Goal: Task Accomplishment & Management: Complete application form

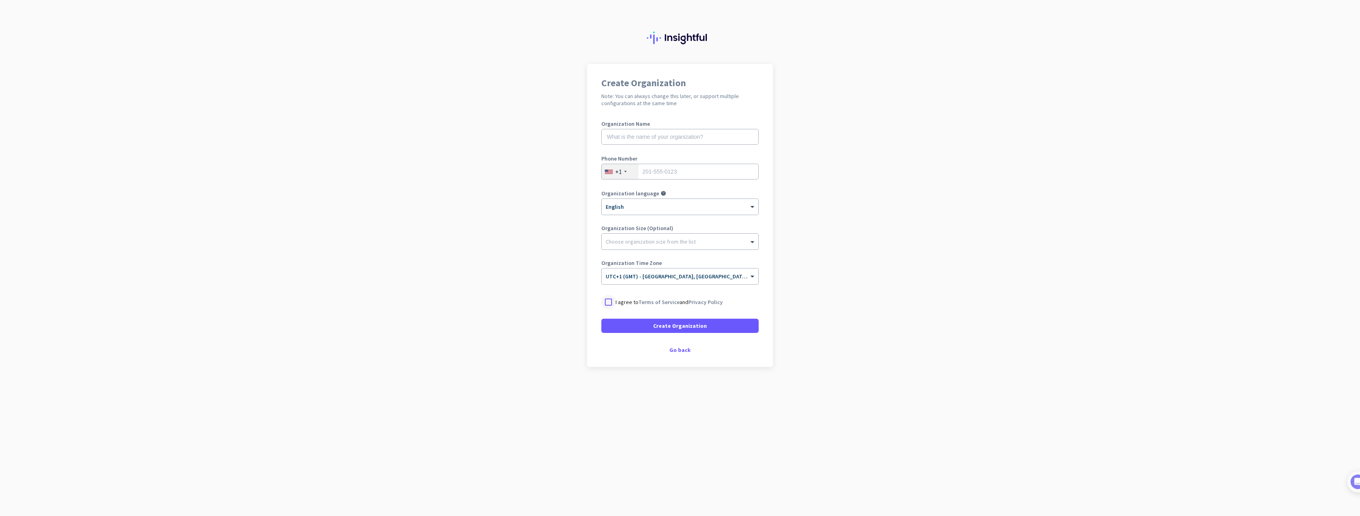
click at [611, 300] on div at bounding box center [608, 302] width 14 height 14
click at [674, 141] on input "text" at bounding box center [679, 137] width 157 height 16
type input "CADmando"
click at [735, 321] on span at bounding box center [679, 325] width 157 height 19
click at [706, 175] on input "tel" at bounding box center [679, 172] width 157 height 16
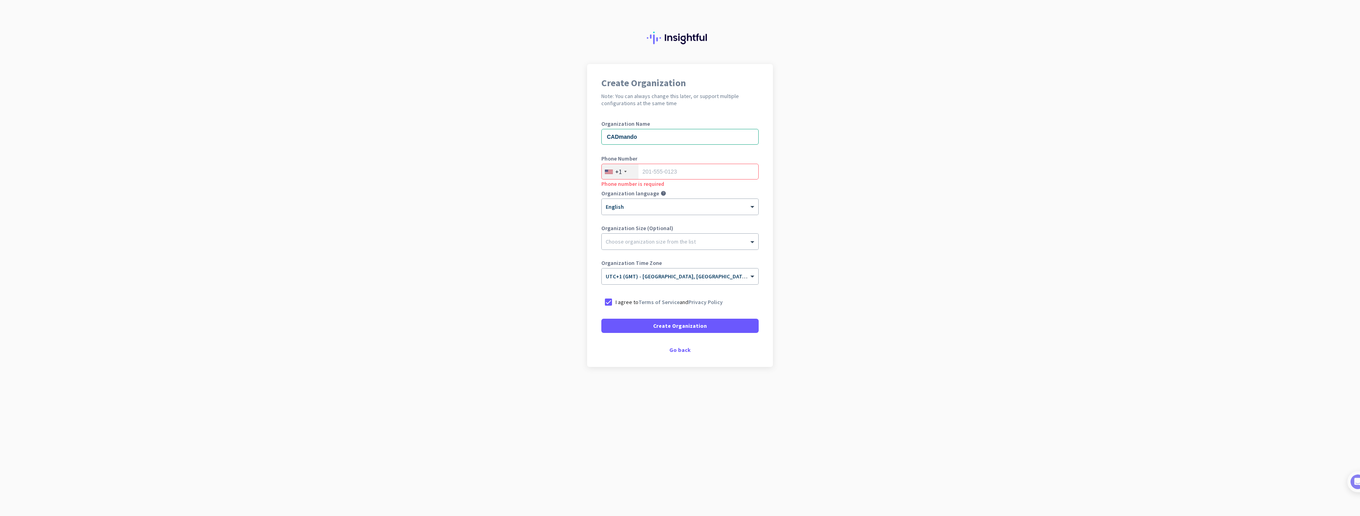
click at [530, 151] on app-onboarding-organization "Create Organization Note: You can always change this later, or support multiple…" at bounding box center [680, 235] width 1360 height 342
click at [674, 344] on div "Create Organization Note: You can always change this later, or support multiple…" at bounding box center [680, 215] width 186 height 303
click at [679, 353] on div "Go back" at bounding box center [679, 350] width 157 height 6
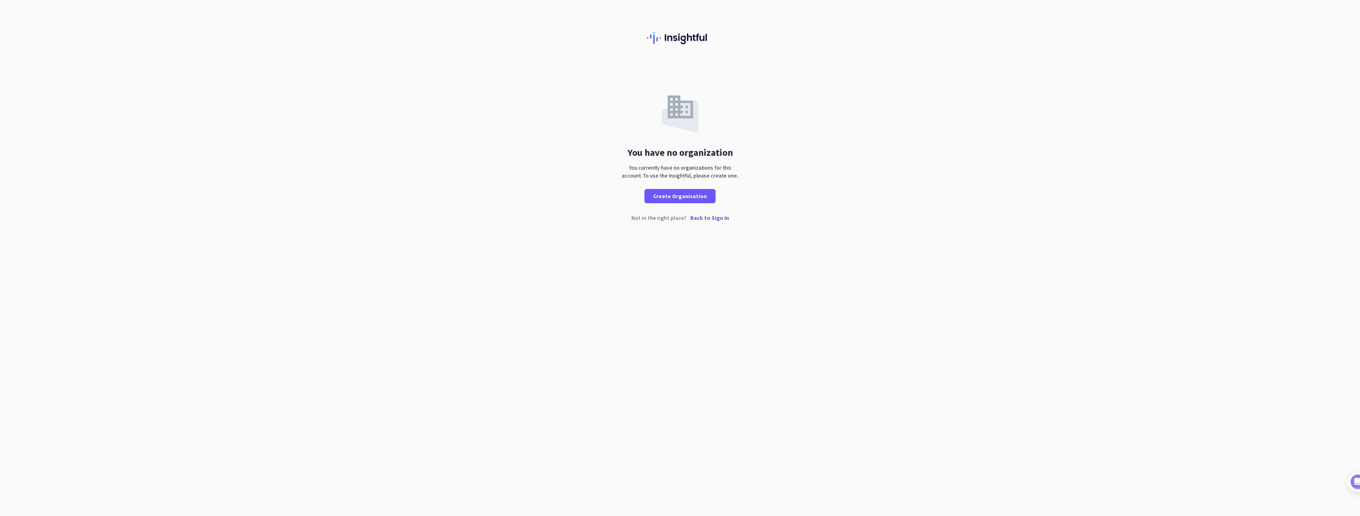
click at [712, 216] on p "Back to Sign In" at bounding box center [709, 218] width 39 height 6
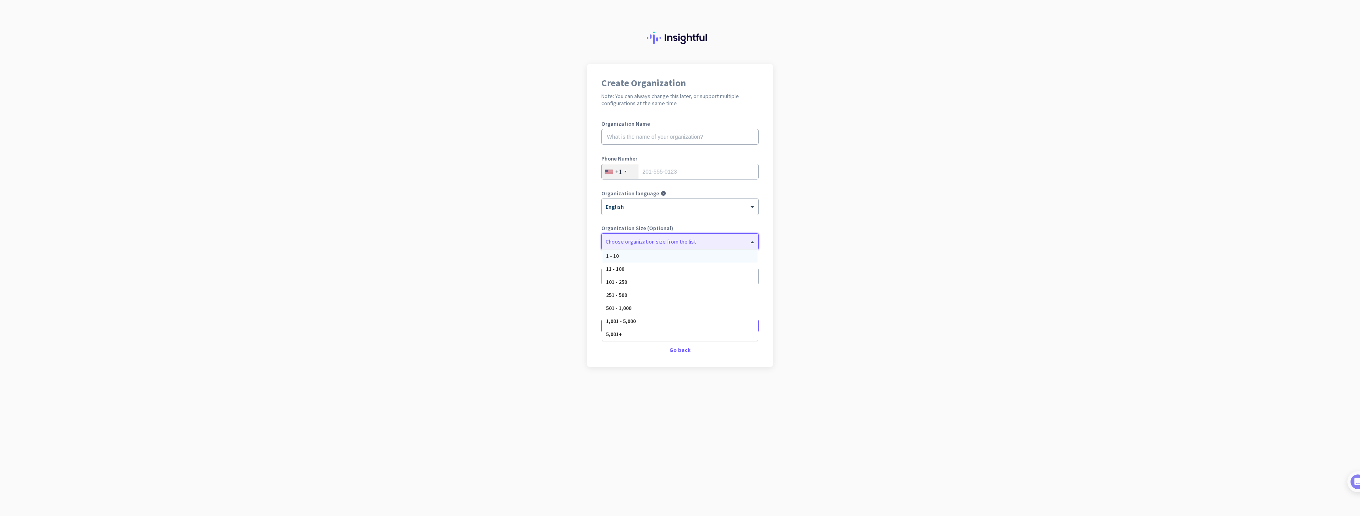
click at [723, 237] on div at bounding box center [680, 240] width 157 height 8
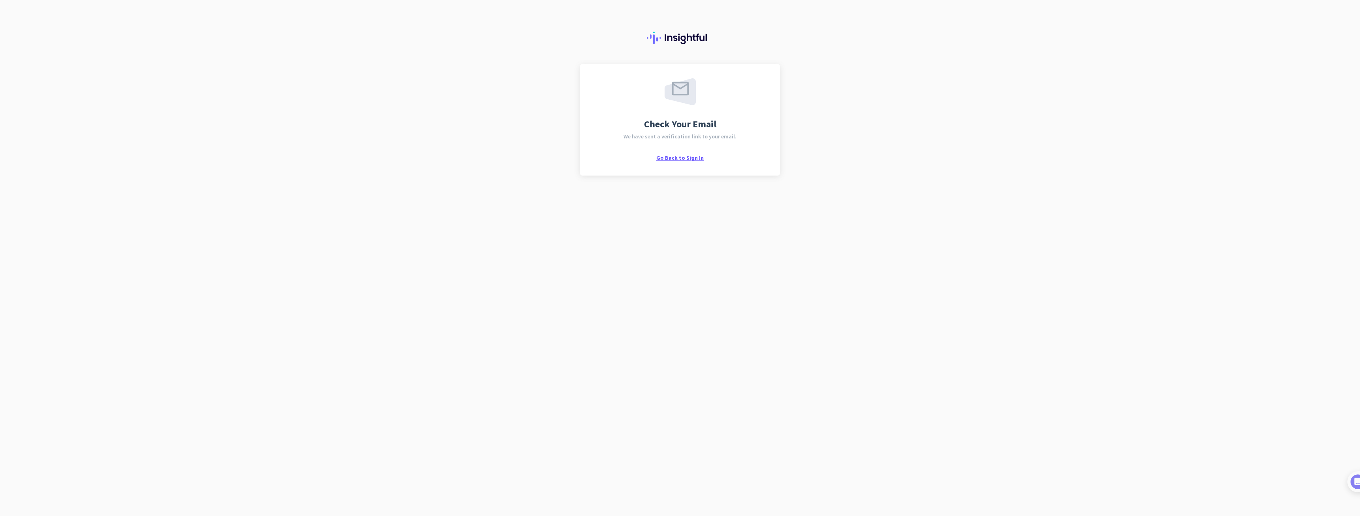
click at [681, 157] on span "Go Back to Sign In" at bounding box center [679, 157] width 47 height 7
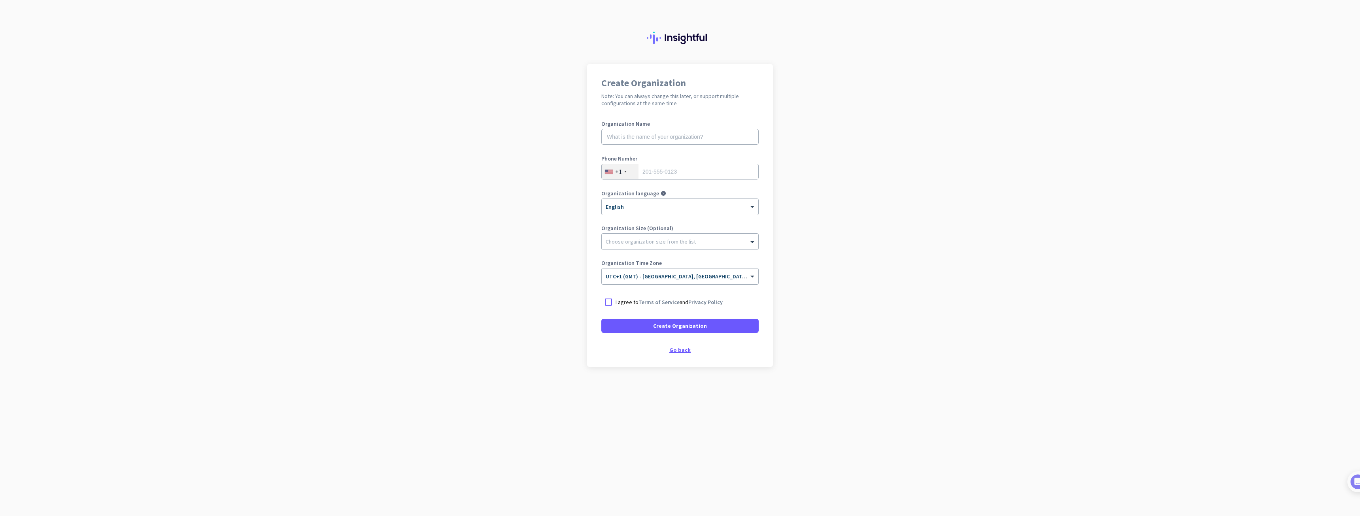
click at [683, 350] on div "Go back" at bounding box center [679, 350] width 157 height 6
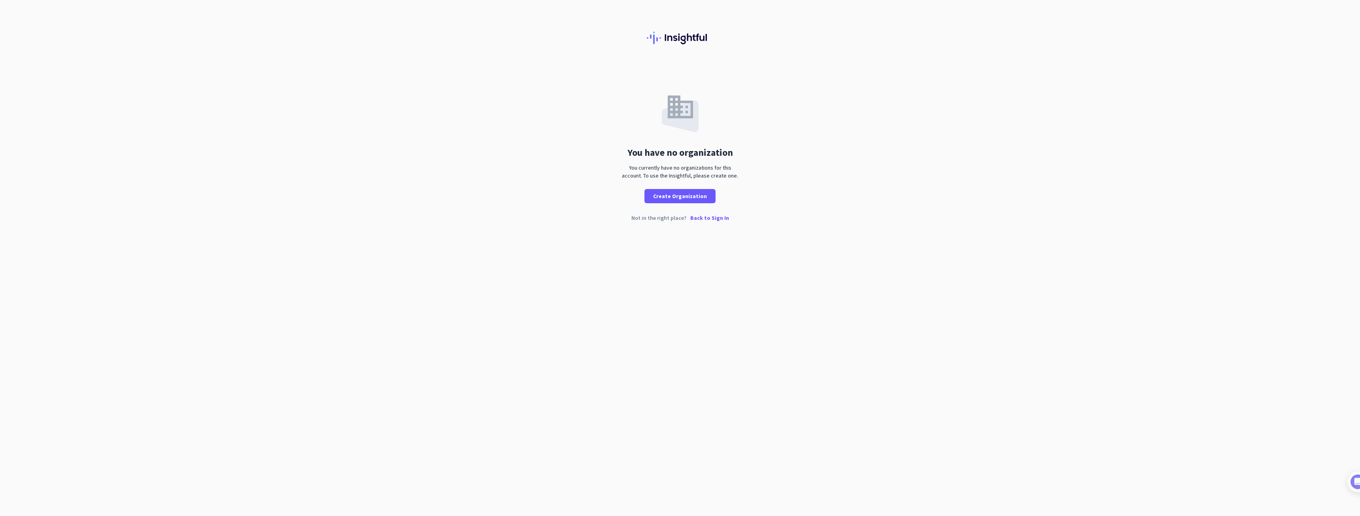
click at [719, 216] on p "Back to Sign In" at bounding box center [709, 218] width 39 height 6
